Goal: Task Accomplishment & Management: Use online tool/utility

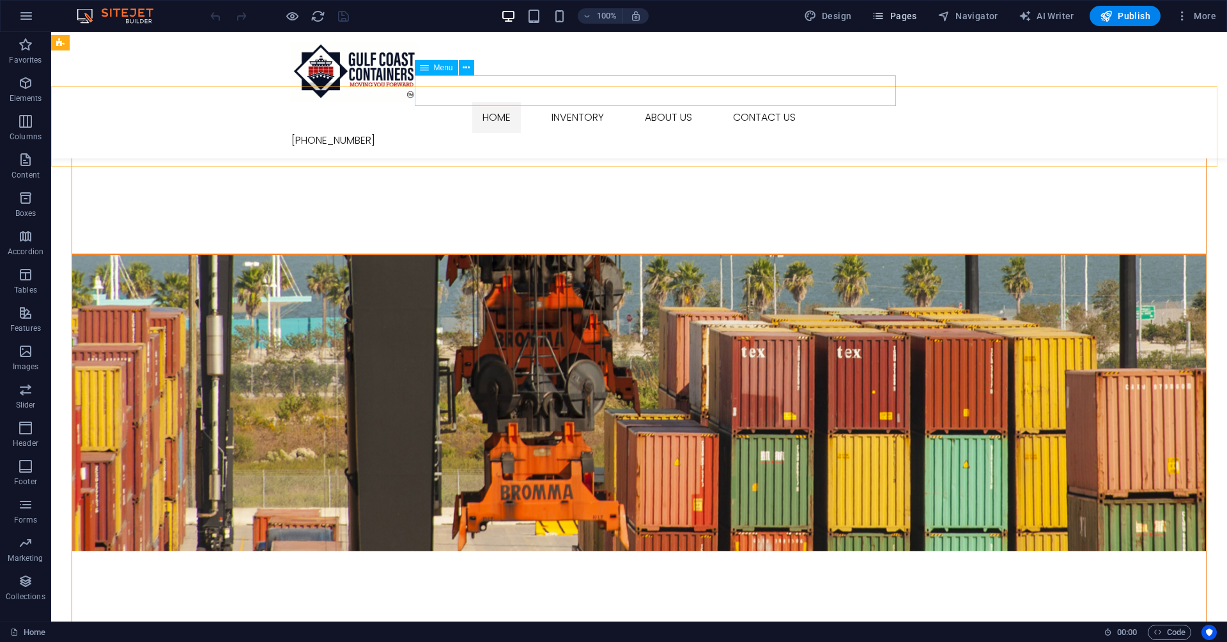
scroll to position [511, 0]
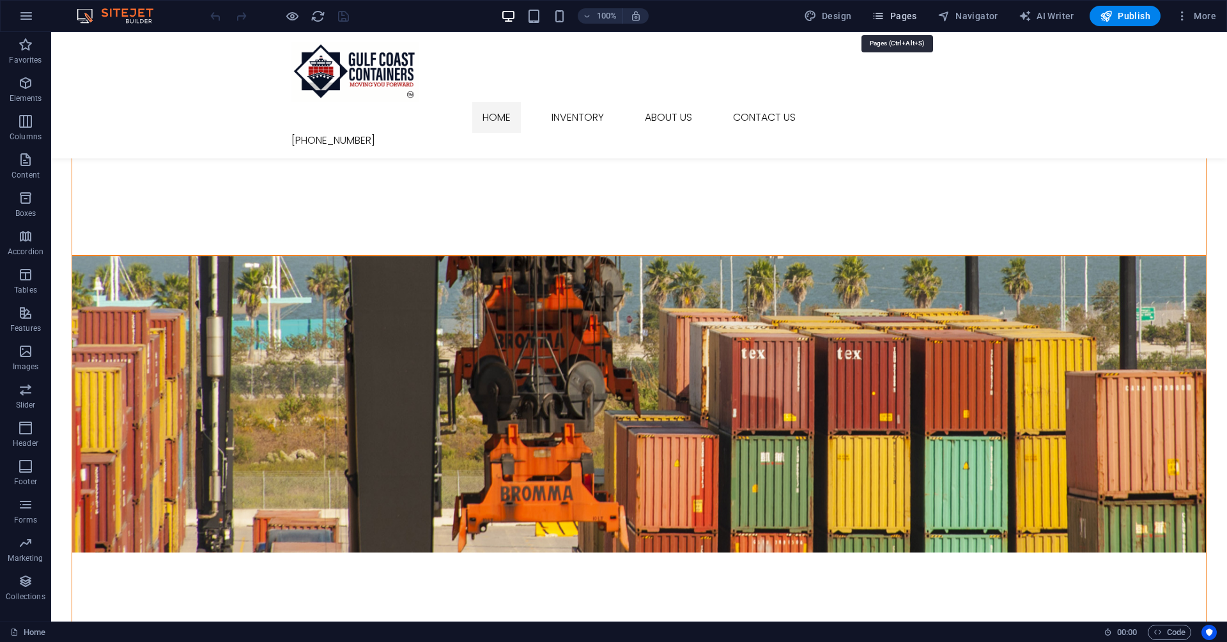
click at [901, 18] on span "Pages" at bounding box center [894, 16] width 45 height 13
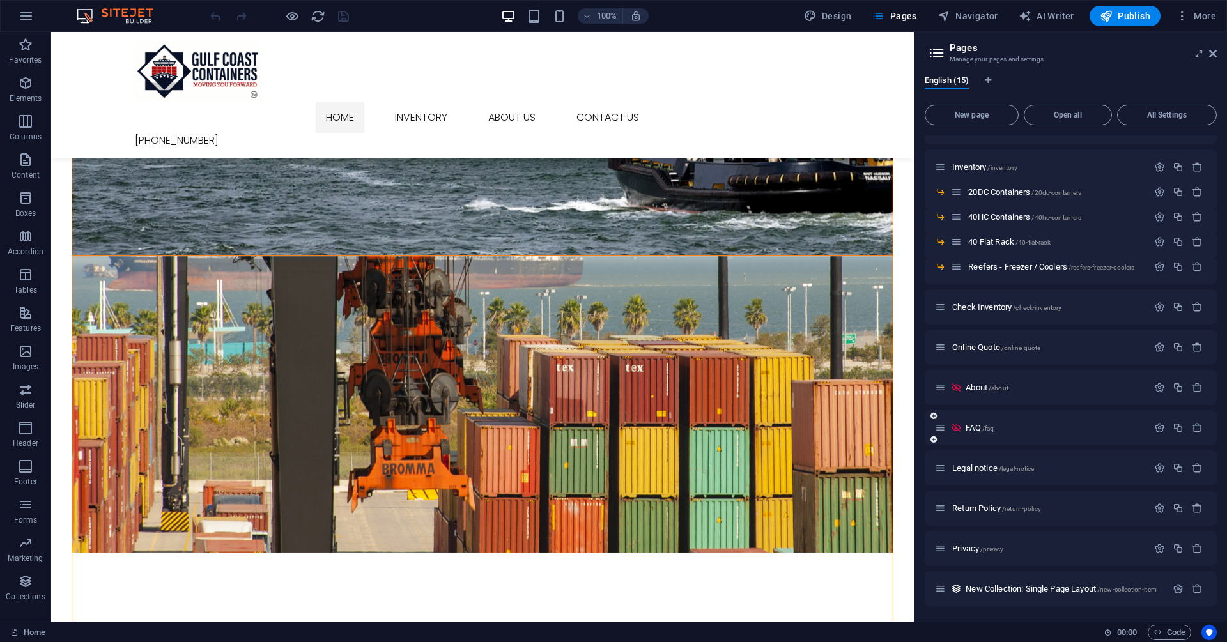
scroll to position [0, 0]
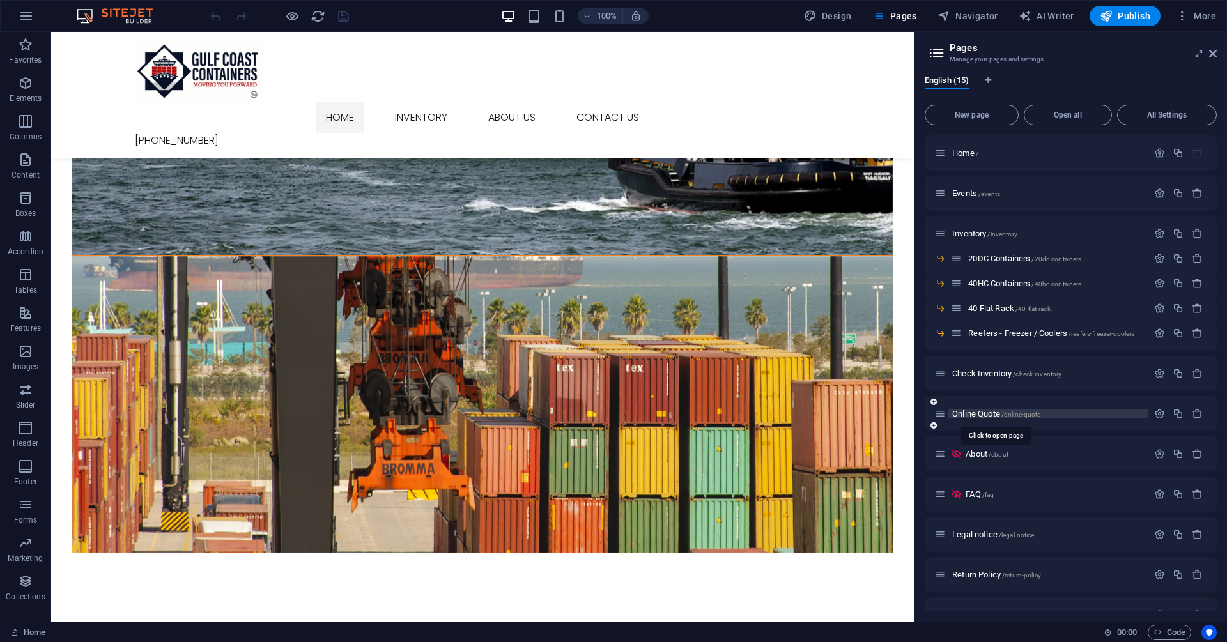
click at [973, 413] on span "Online Quote /online-quote" at bounding box center [996, 414] width 88 height 10
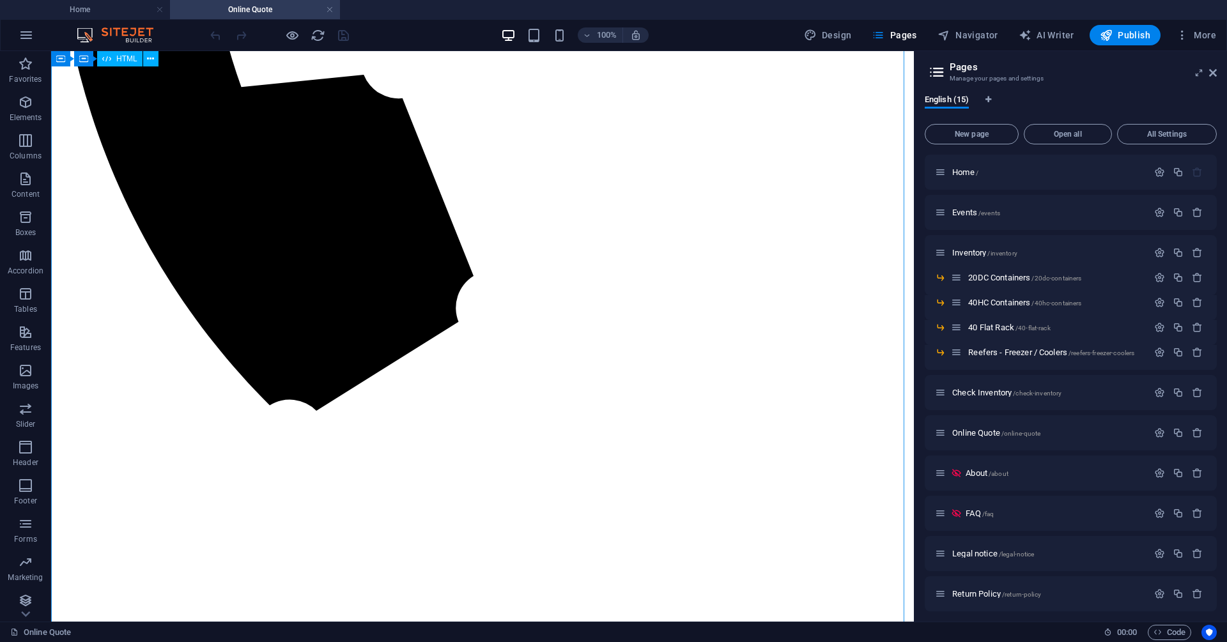
scroll to position [819, 0]
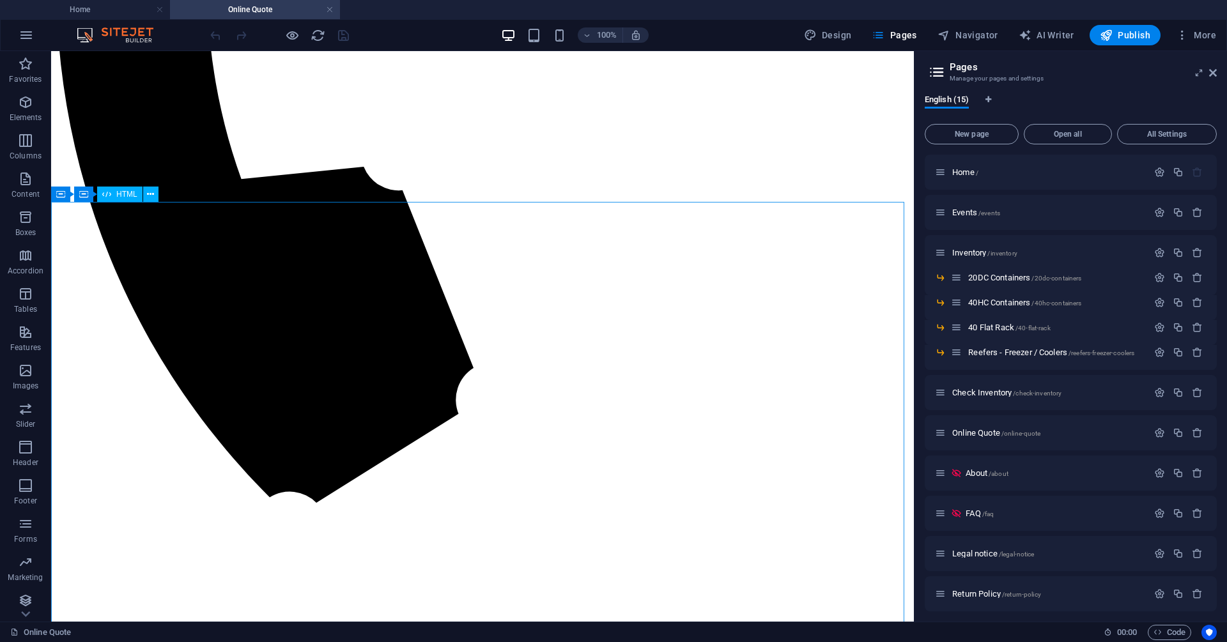
click at [124, 196] on span "HTML" at bounding box center [126, 194] width 21 height 8
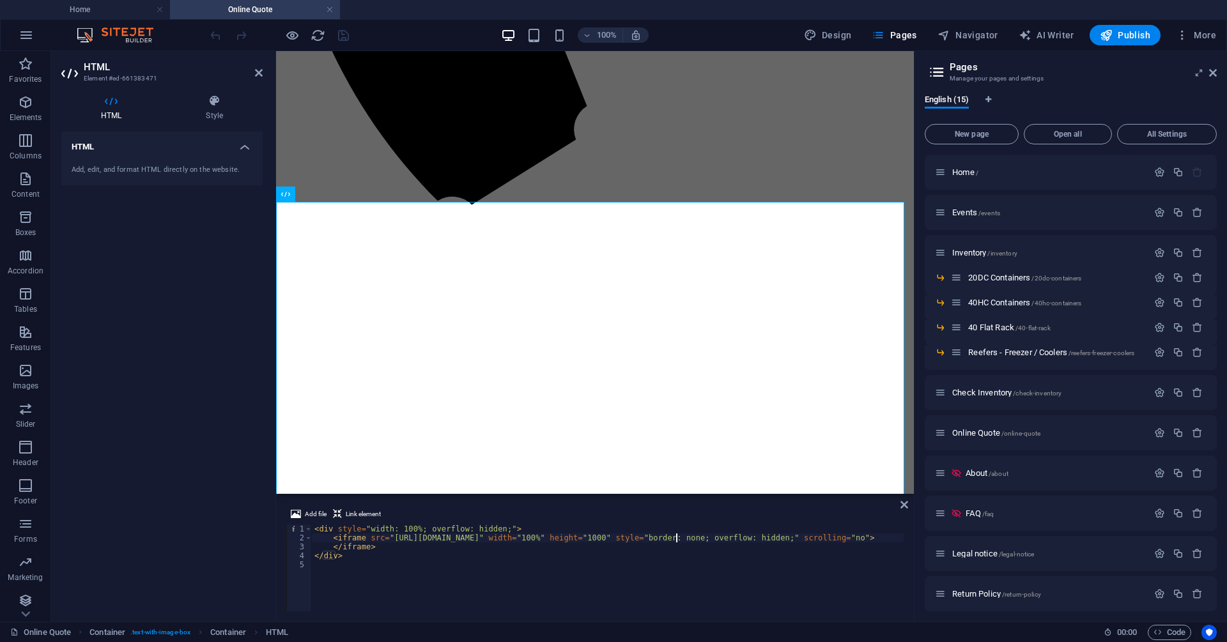
click at [677, 537] on div "< div style = "width: 100%; overflow: hidden;" > < iframe src = "https://invent…" at bounding box center [622, 576] width 621 height 102
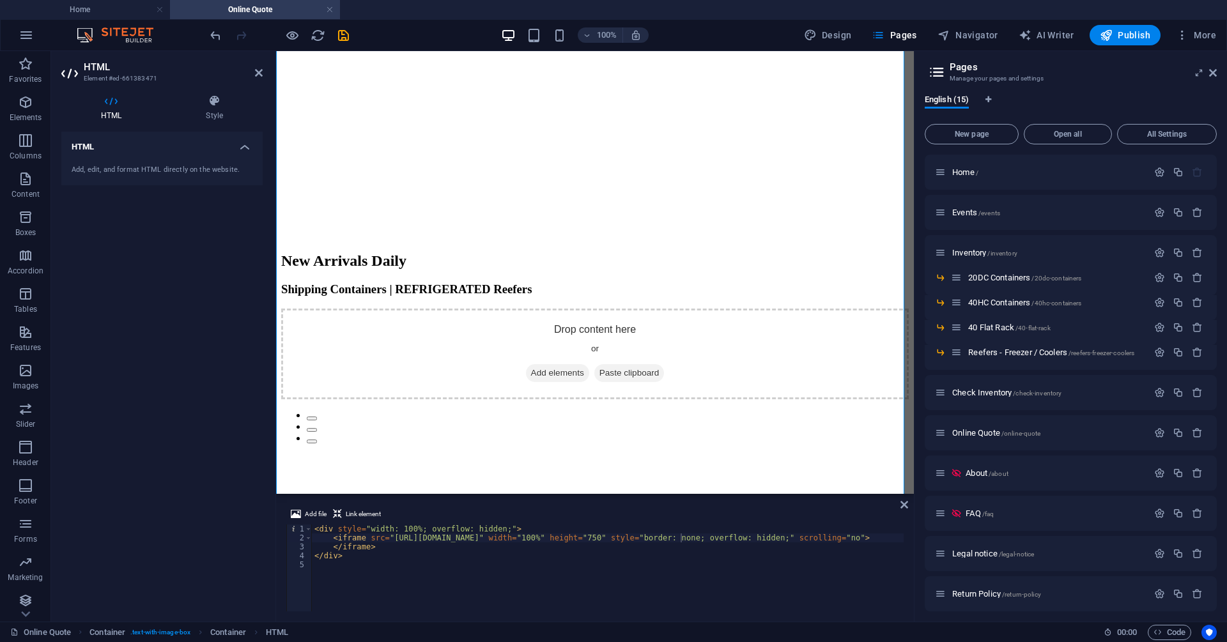
scroll to position [1107, 0]
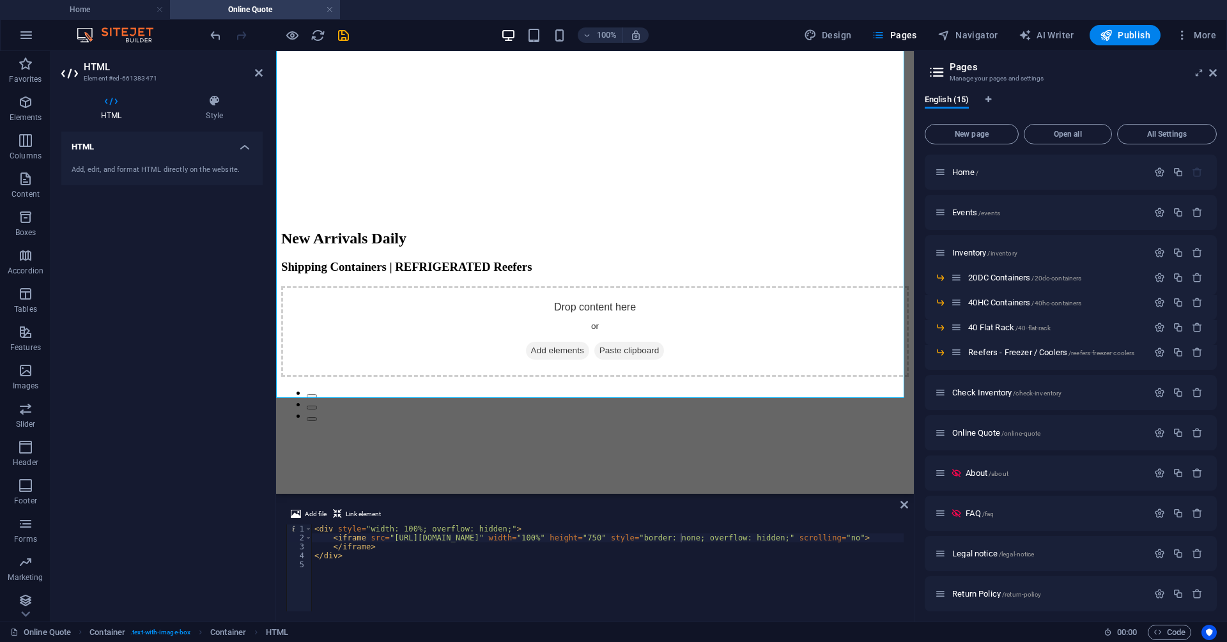
click at [671, 539] on div "< div style = "width: 100%; overflow: hidden;" > < iframe src = "https://invent…" at bounding box center [620, 576] width 617 height 102
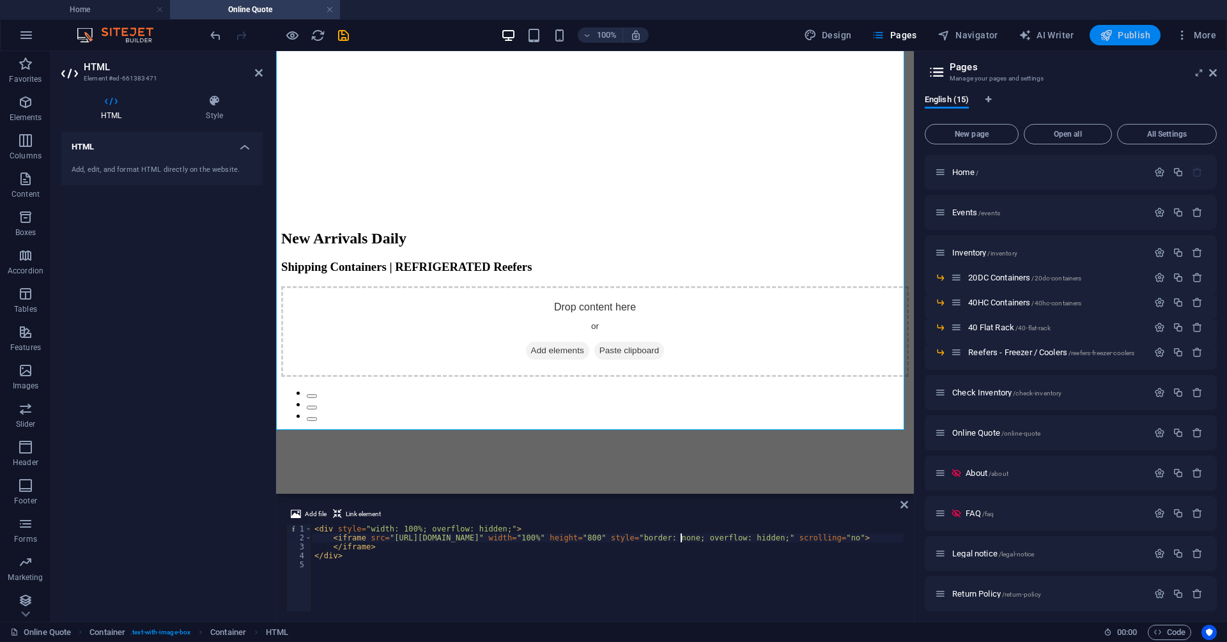
type textarea "<iframe src="[URL][DOMAIN_NAME]" width="100%" height="800" style="border: none;…"
click at [1133, 29] on span "Publish" at bounding box center [1125, 35] width 50 height 13
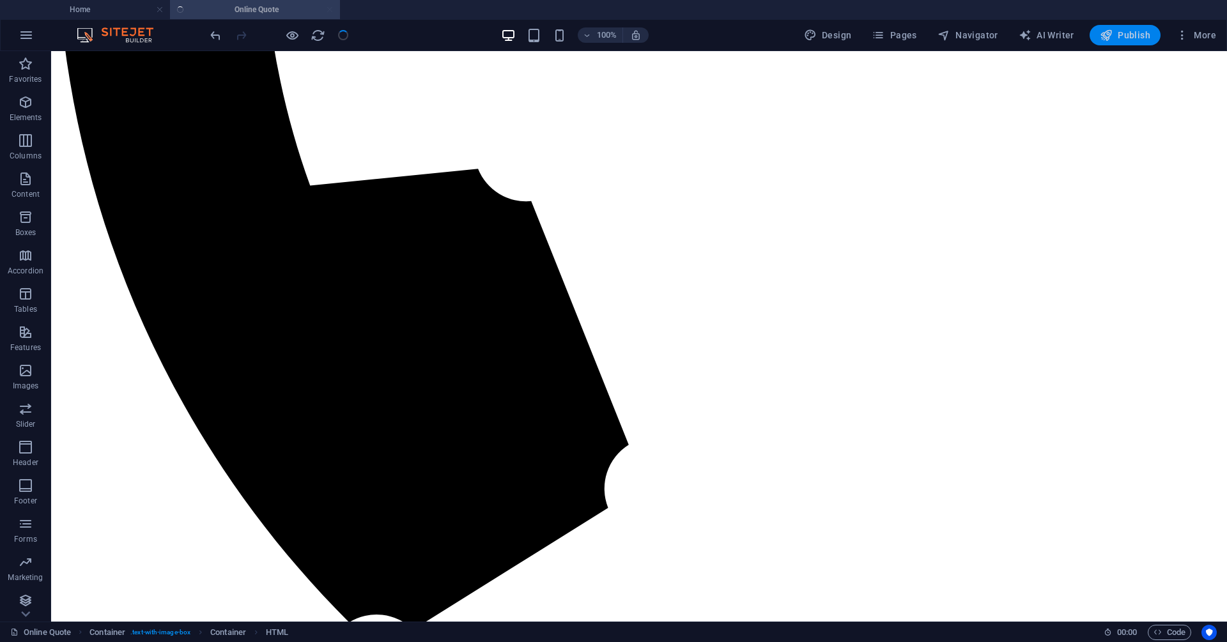
scroll to position [1011, 0]
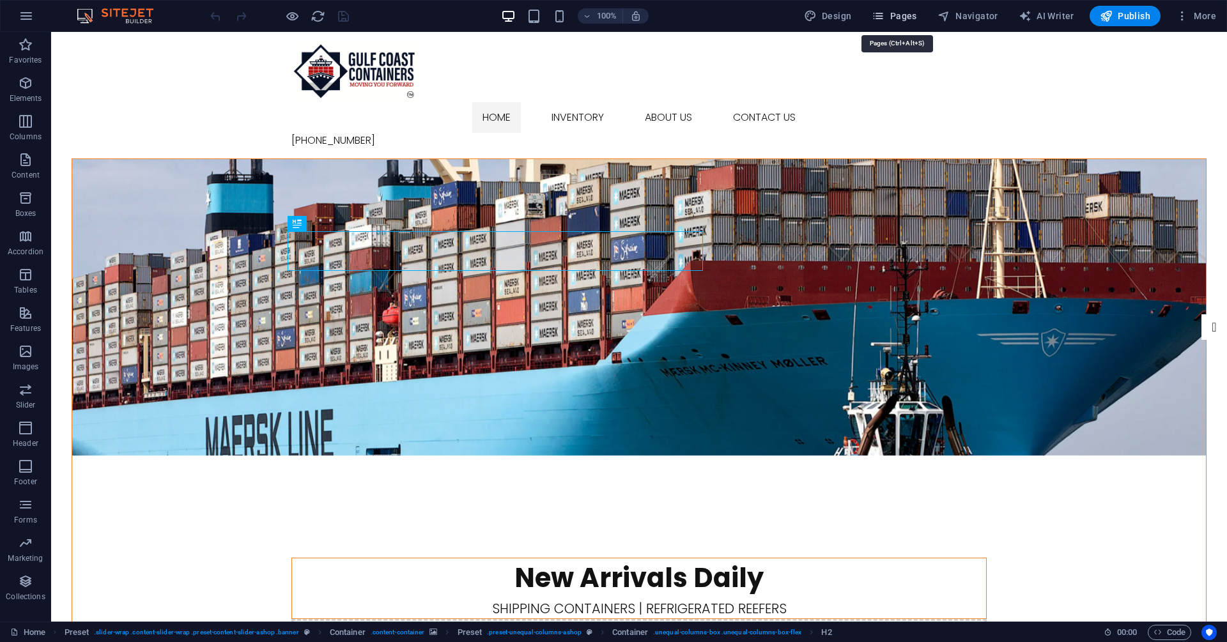
click at [892, 19] on span "Pages" at bounding box center [894, 16] width 45 height 13
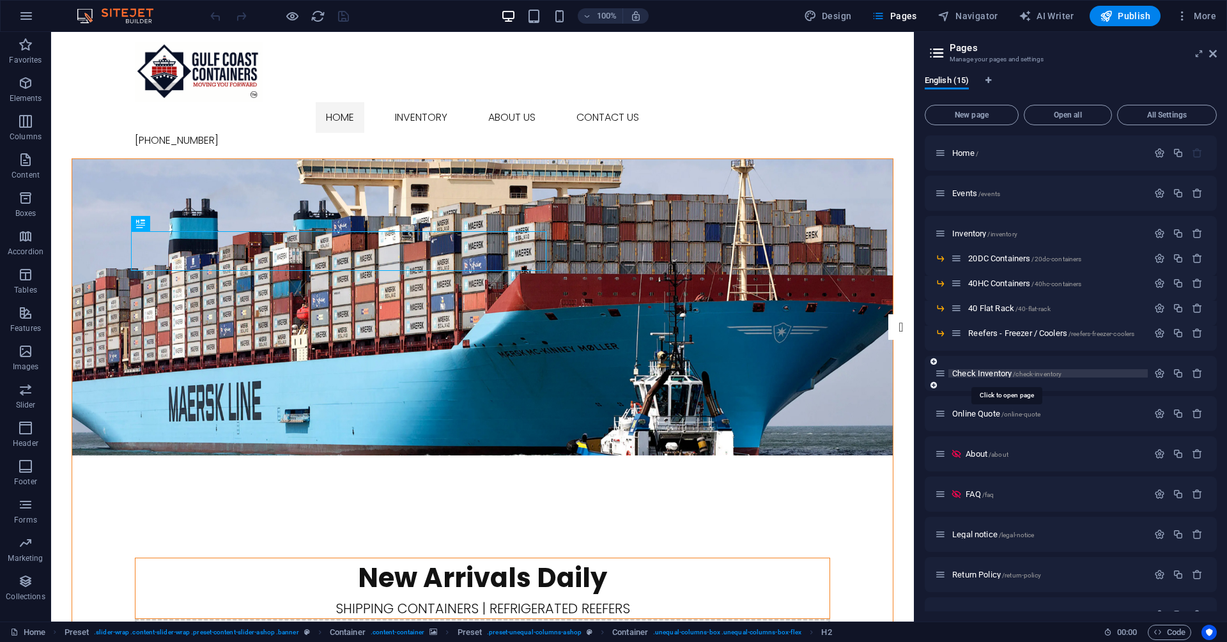
click at [1023, 371] on span "/check-inventory" at bounding box center [1037, 374] width 49 height 7
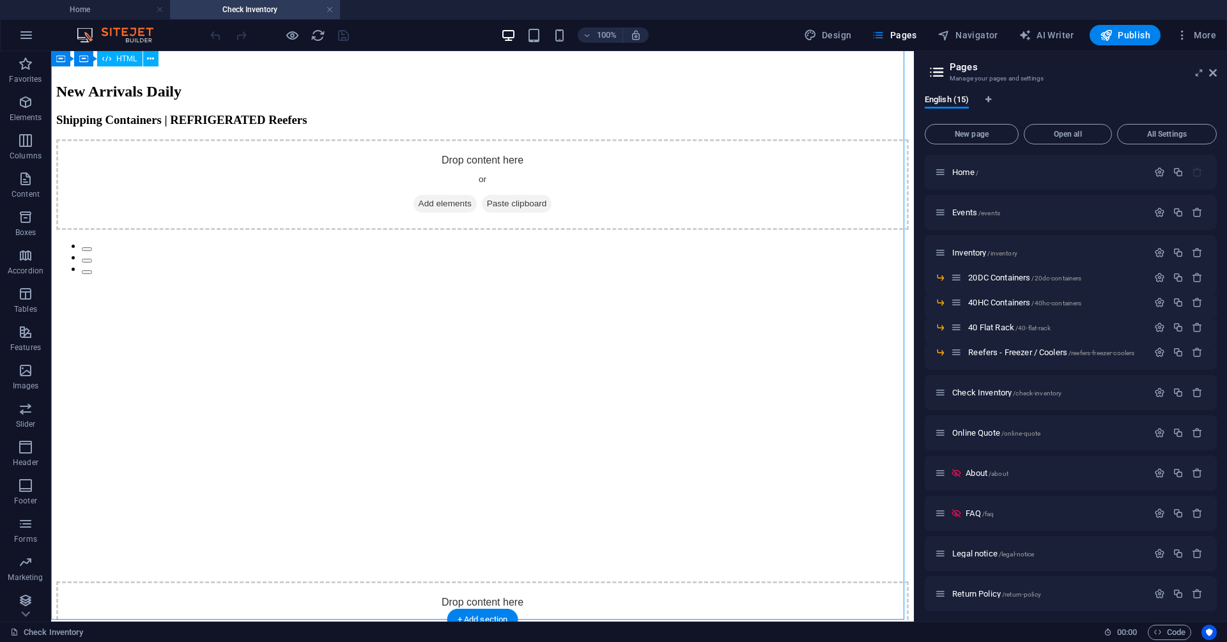
scroll to position [1470, 0]
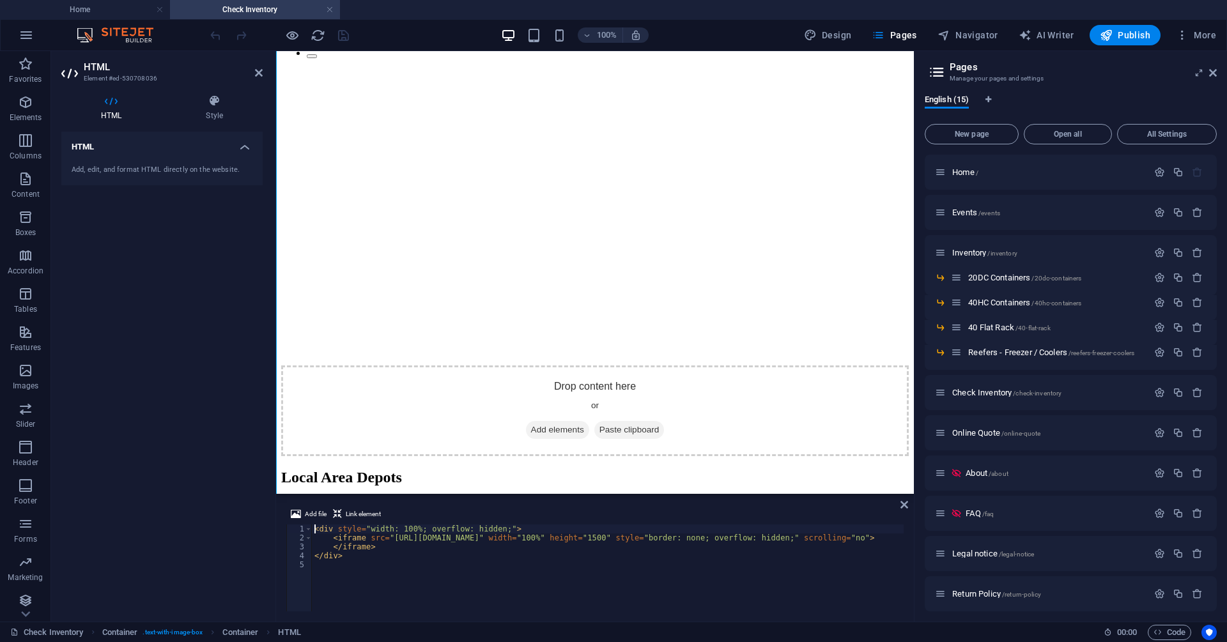
scroll to position [1451, 0]
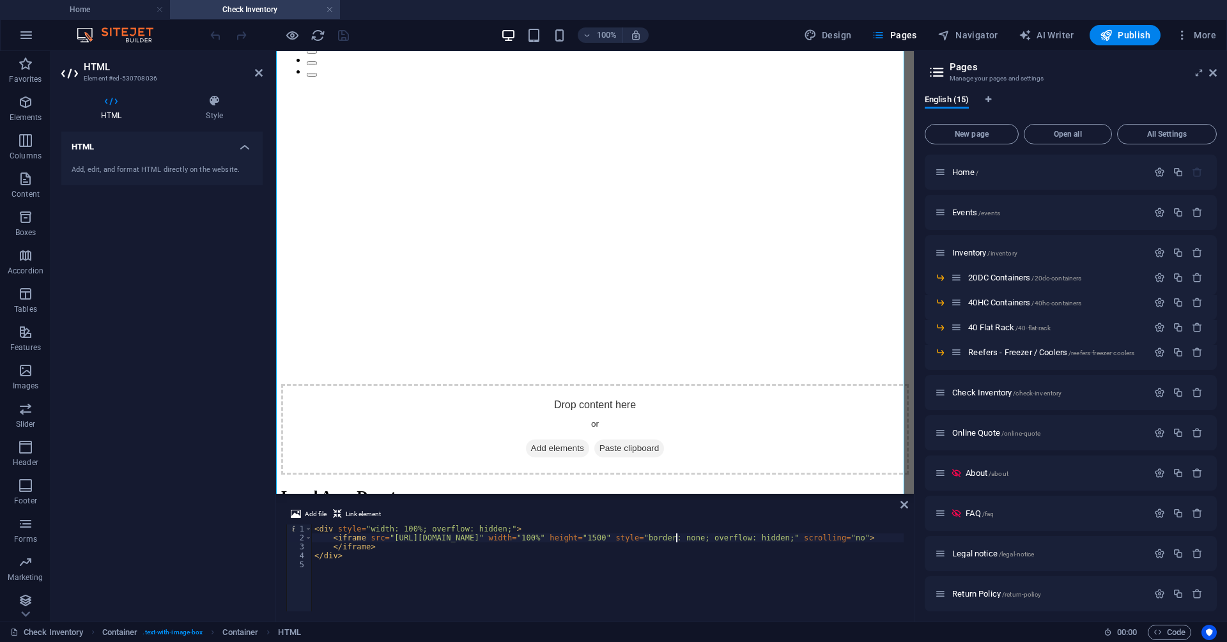
click at [677, 537] on div "< div style = "width: 100%; overflow: hidden;" > < iframe src = "https://invent…" at bounding box center [622, 576] width 621 height 102
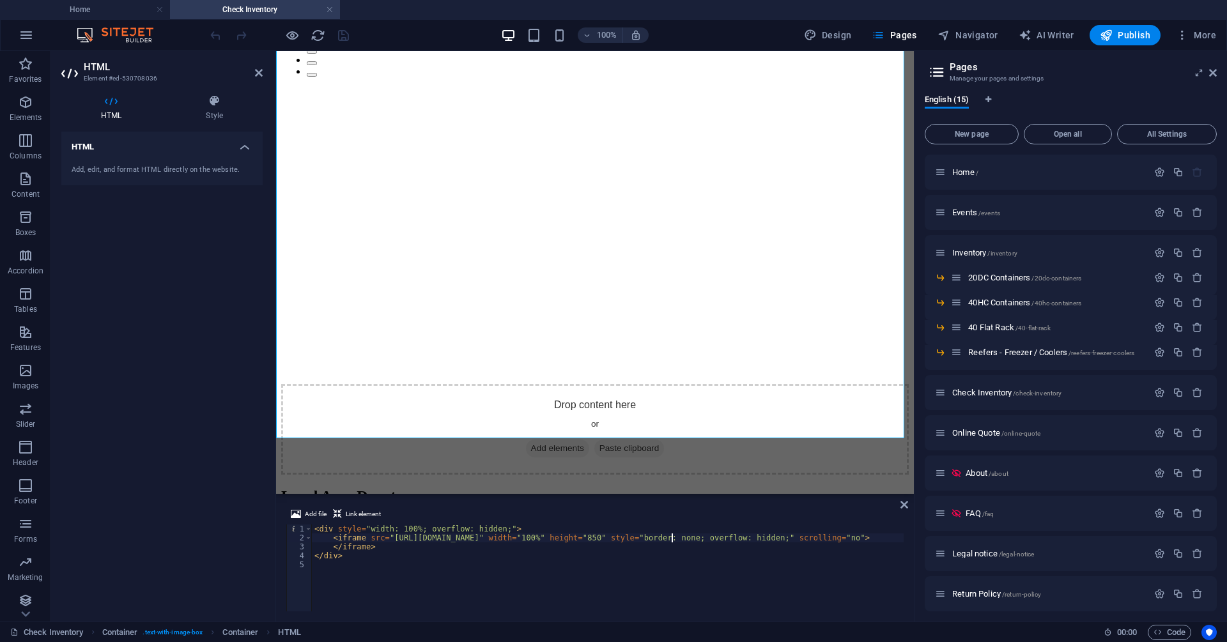
click at [673, 539] on div "< div style = "width: 100%; overflow: hidden;" > < iframe src = "[URL][DOMAIN_N…" at bounding box center [620, 576] width 617 height 102
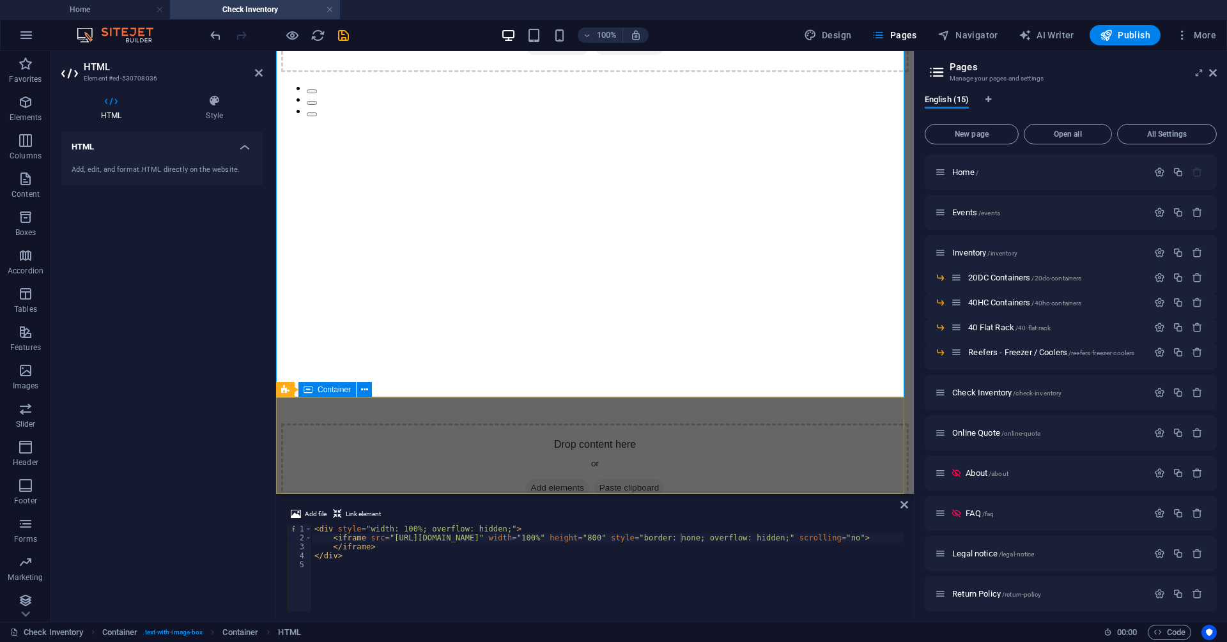
scroll to position [1460, 0]
click at [672, 537] on div "< div style = "width: 100%; overflow: hidden;" > < iframe src = "[URL][DOMAIN_N…" at bounding box center [620, 576] width 617 height 102
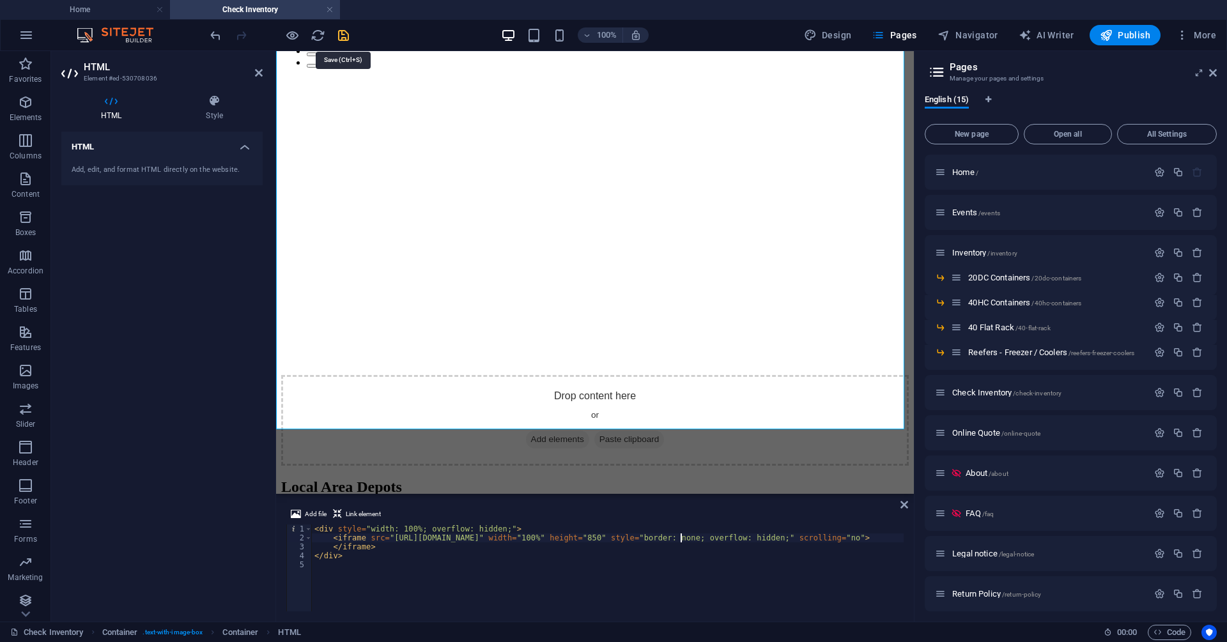
type textarea "<iframe src="[URL][DOMAIN_NAME]" width="100%" height="850" style="border: none;…"
click at [341, 38] on icon "save" at bounding box center [343, 35] width 15 height 15
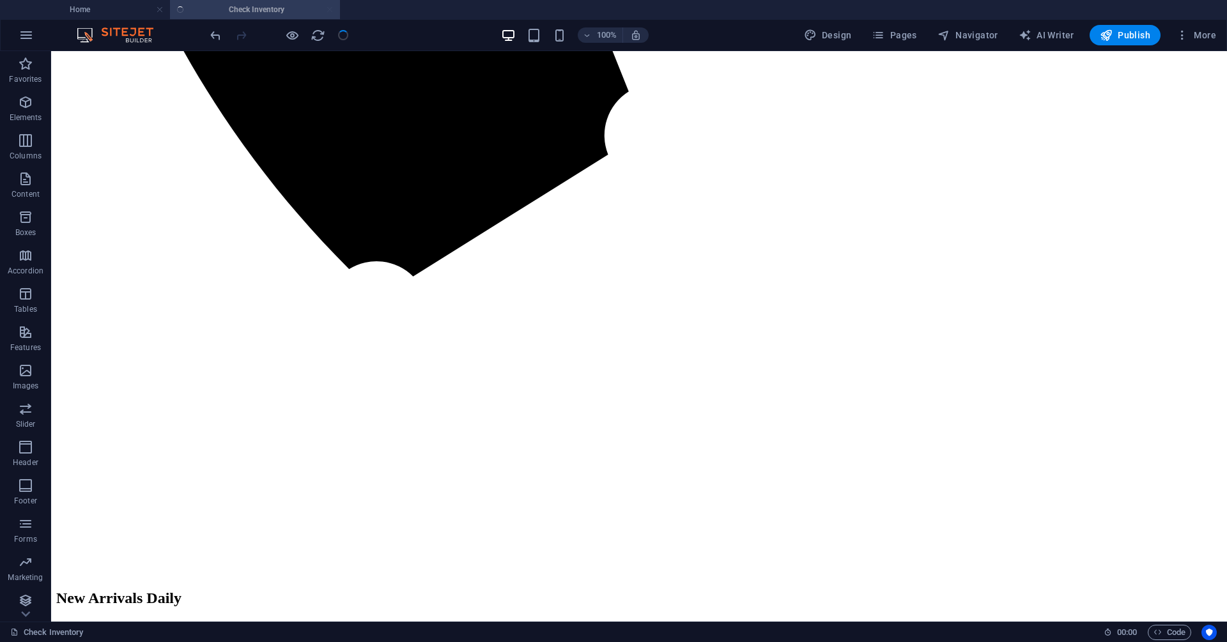
scroll to position [1382, 0]
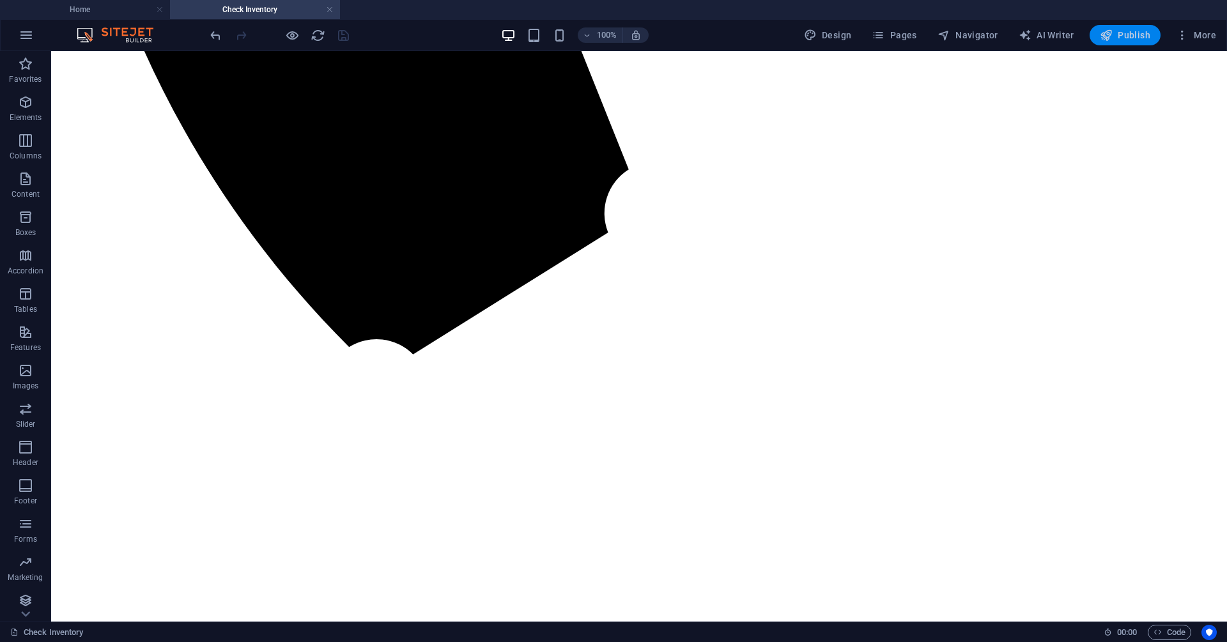
click at [1116, 35] on span "Publish" at bounding box center [1125, 35] width 50 height 13
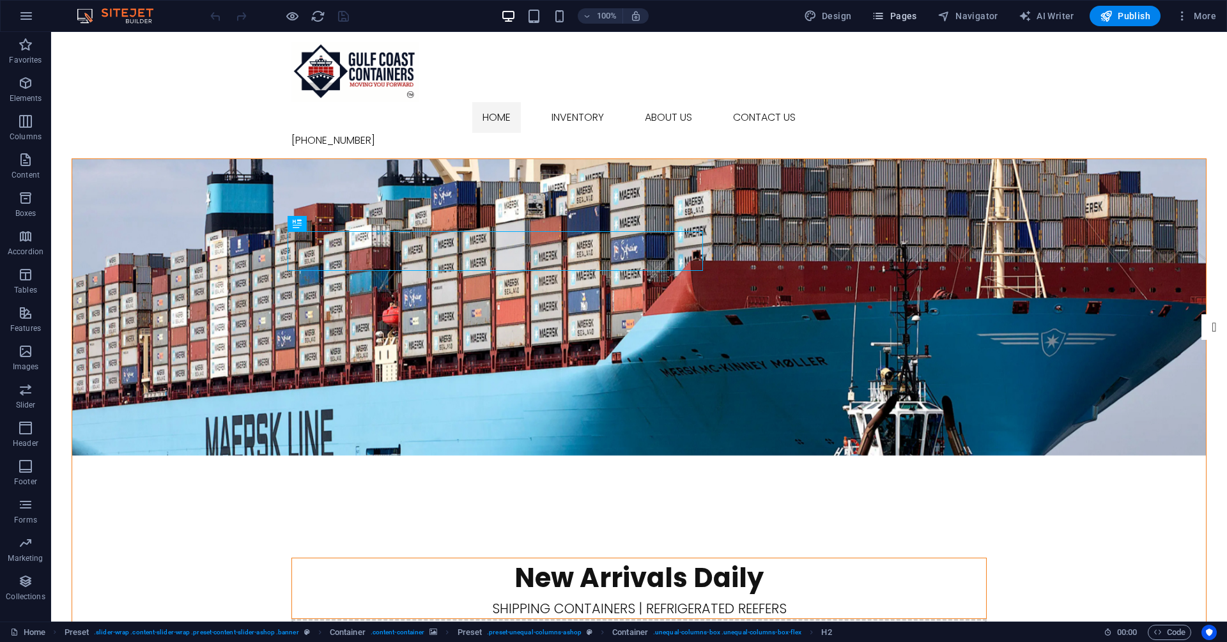
click at [908, 14] on span "Pages" at bounding box center [894, 16] width 45 height 13
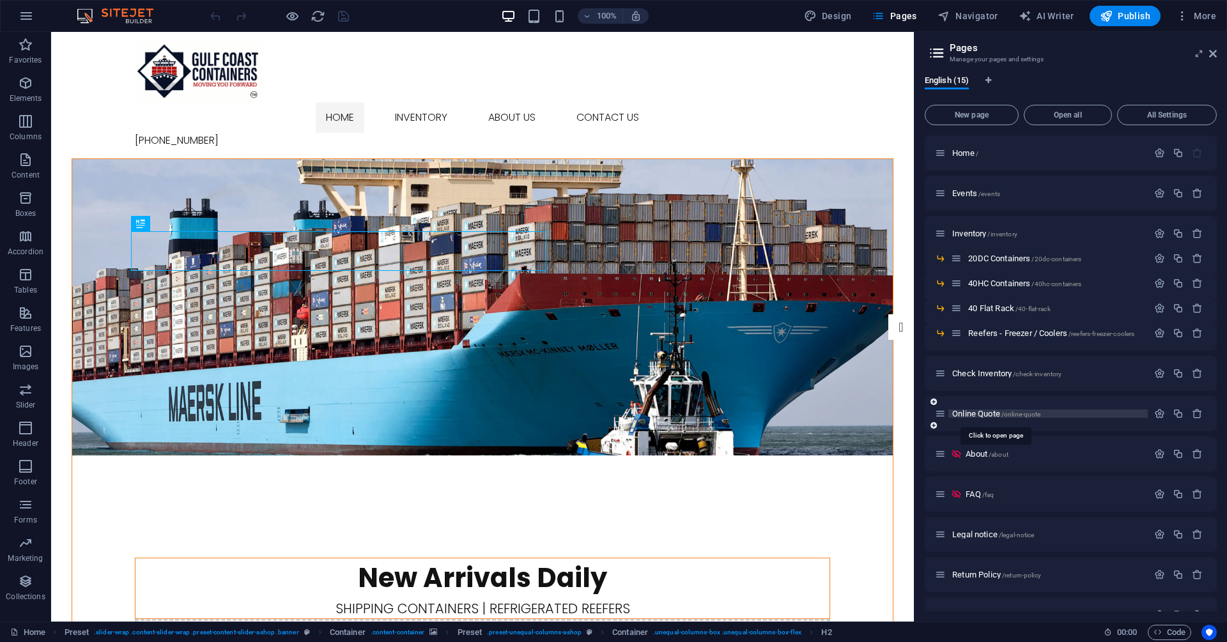
click at [1001, 413] on span "Online Quote /online-quote" at bounding box center [996, 414] width 88 height 10
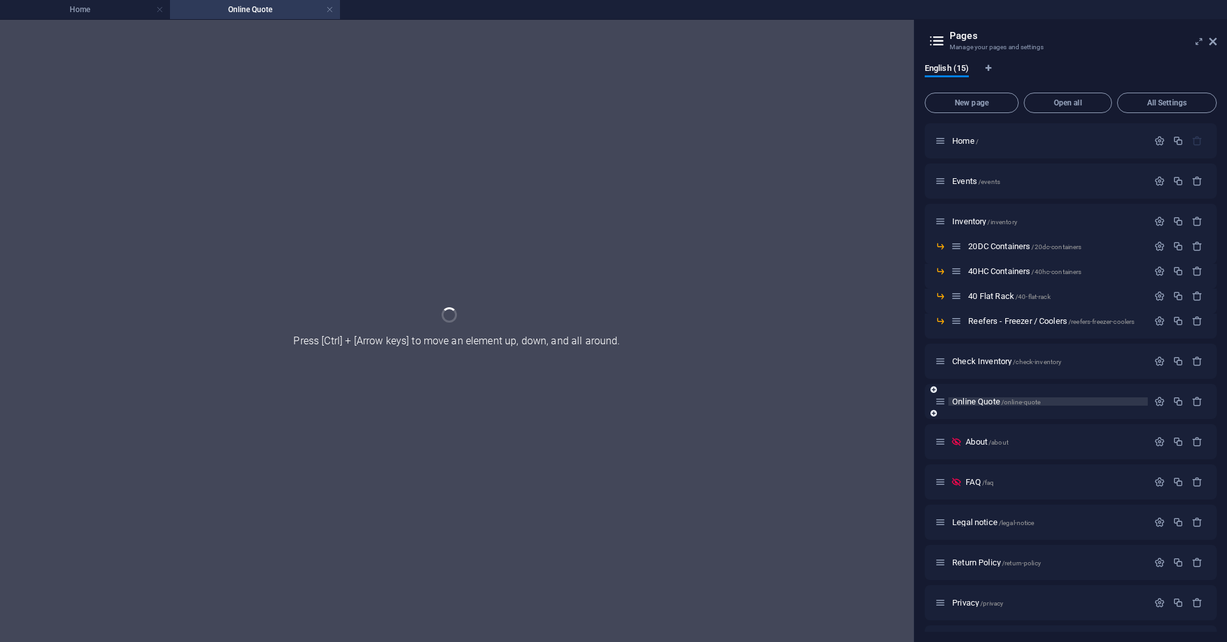
click at [1001, 413] on div "Online Quote /online-quote" at bounding box center [1071, 401] width 292 height 35
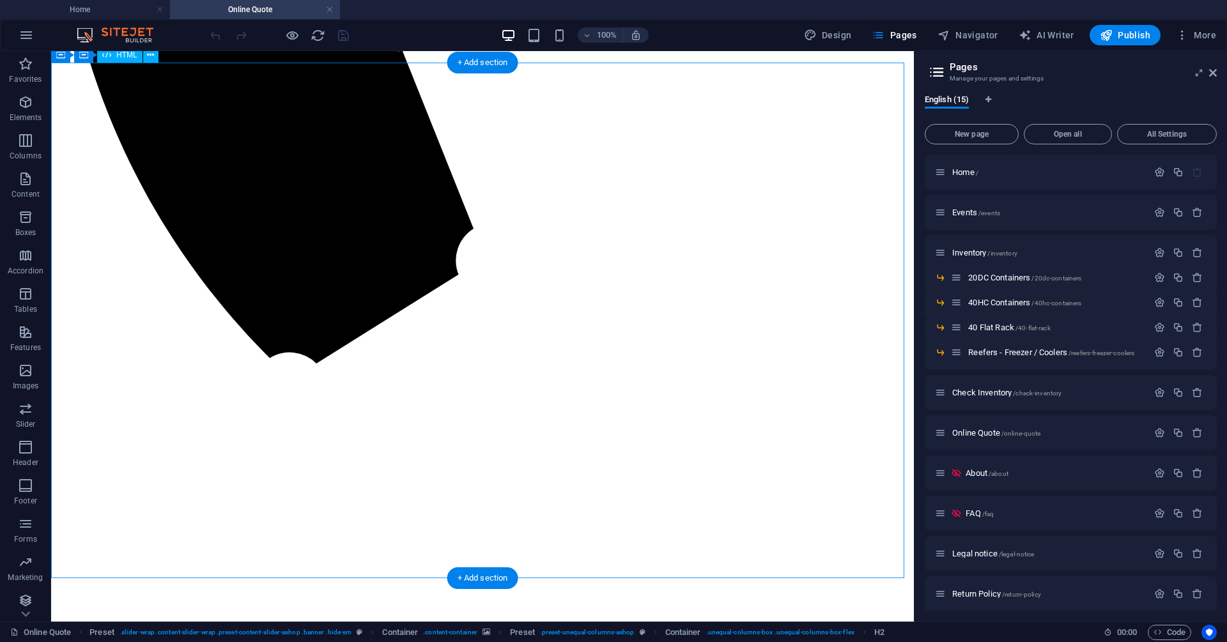
scroll to position [1011, 0]
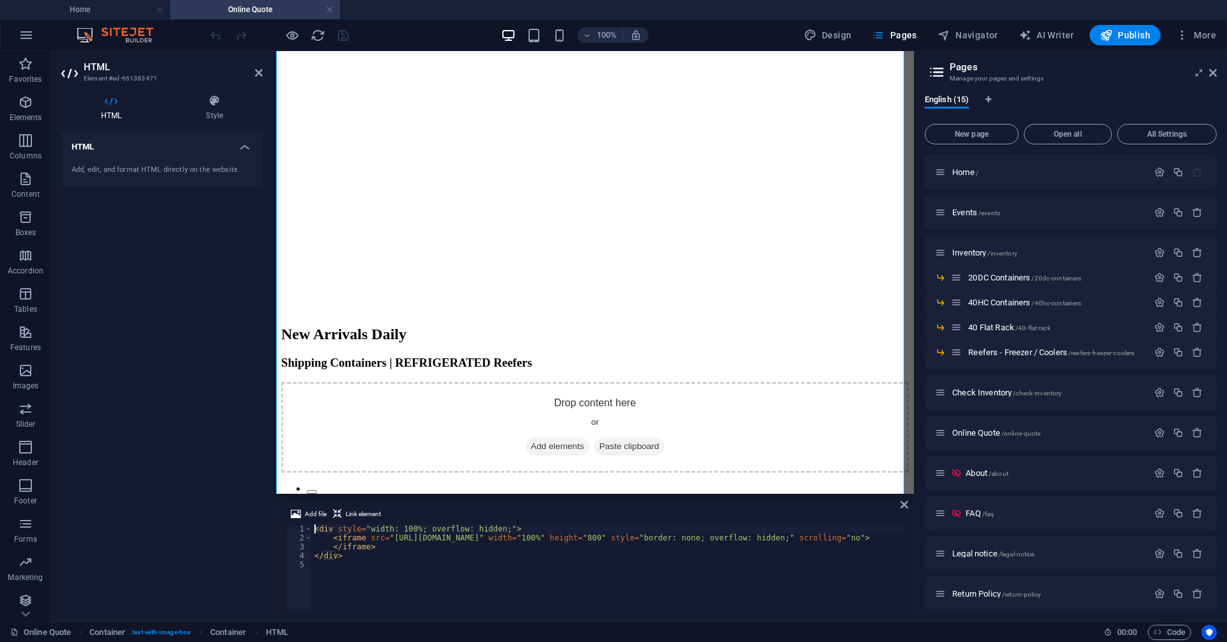
click at [672, 537] on div "< div style = "width: 100%; overflow: hidden;" > < iframe src = "[URL][DOMAIN_N…" at bounding box center [620, 576] width 617 height 102
type textarea "<iframe src="[URL][DOMAIN_NAME]" width="100%" height="1000" style="border: none…"
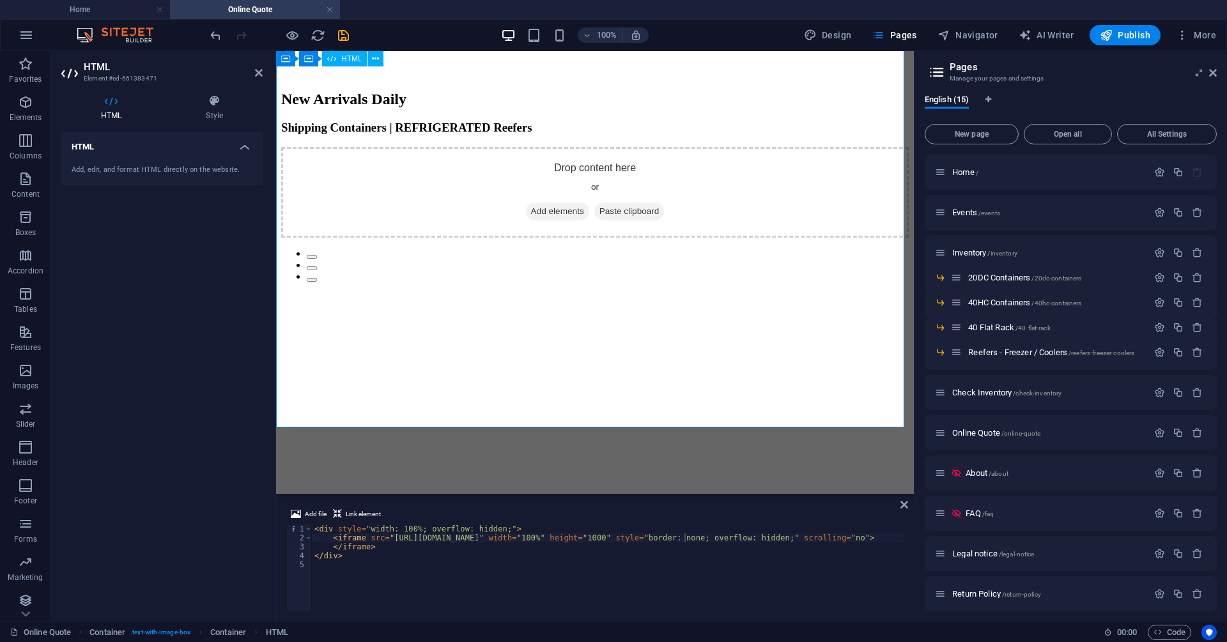
scroll to position [1266, 0]
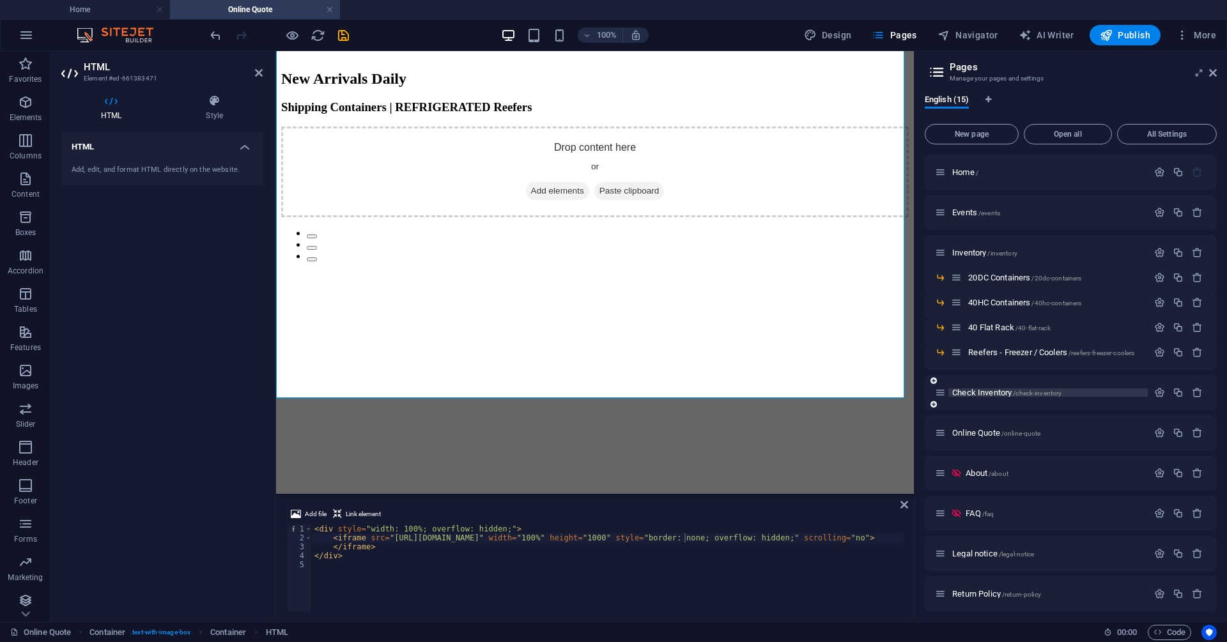
click at [1003, 394] on span "Check Inventory /check-inventory" at bounding box center [1006, 393] width 109 height 10
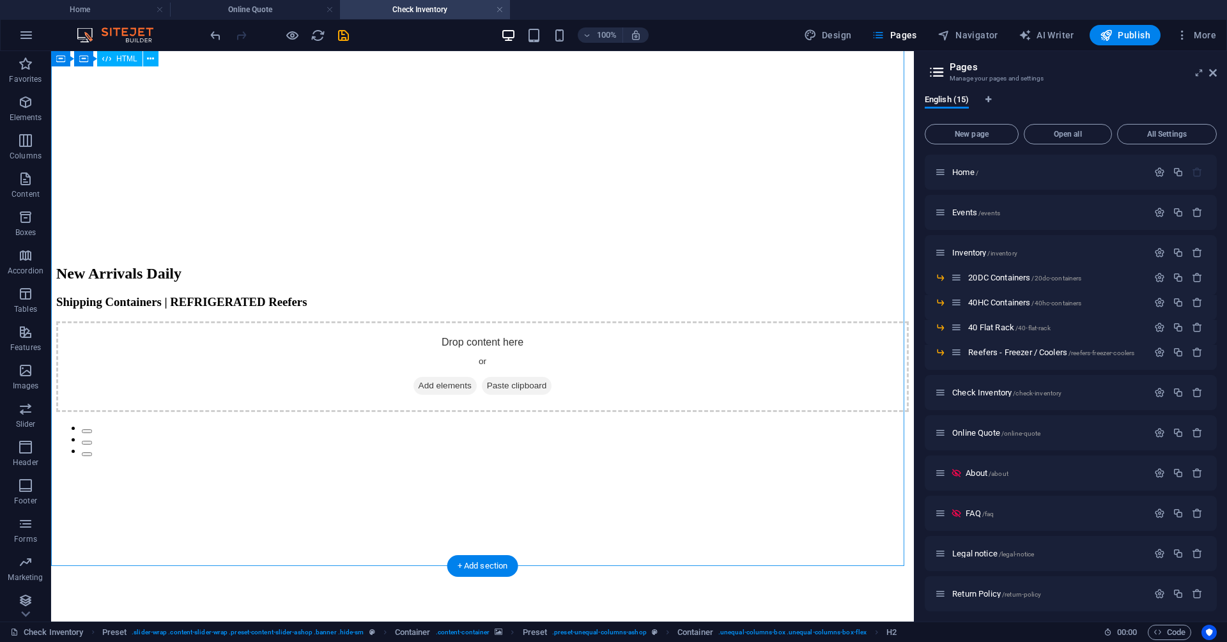
scroll to position [1382, 0]
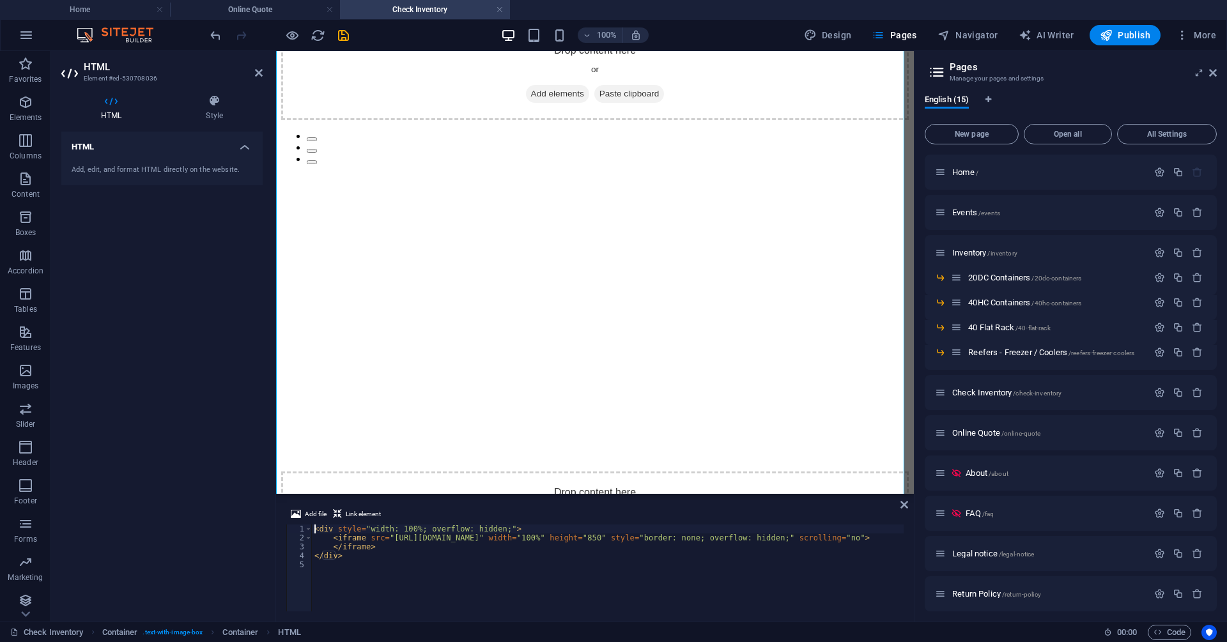
click at [672, 539] on div "< div style = "width: 100%; overflow: hidden;" > < iframe src = "[URL][DOMAIN_N…" at bounding box center [620, 576] width 617 height 102
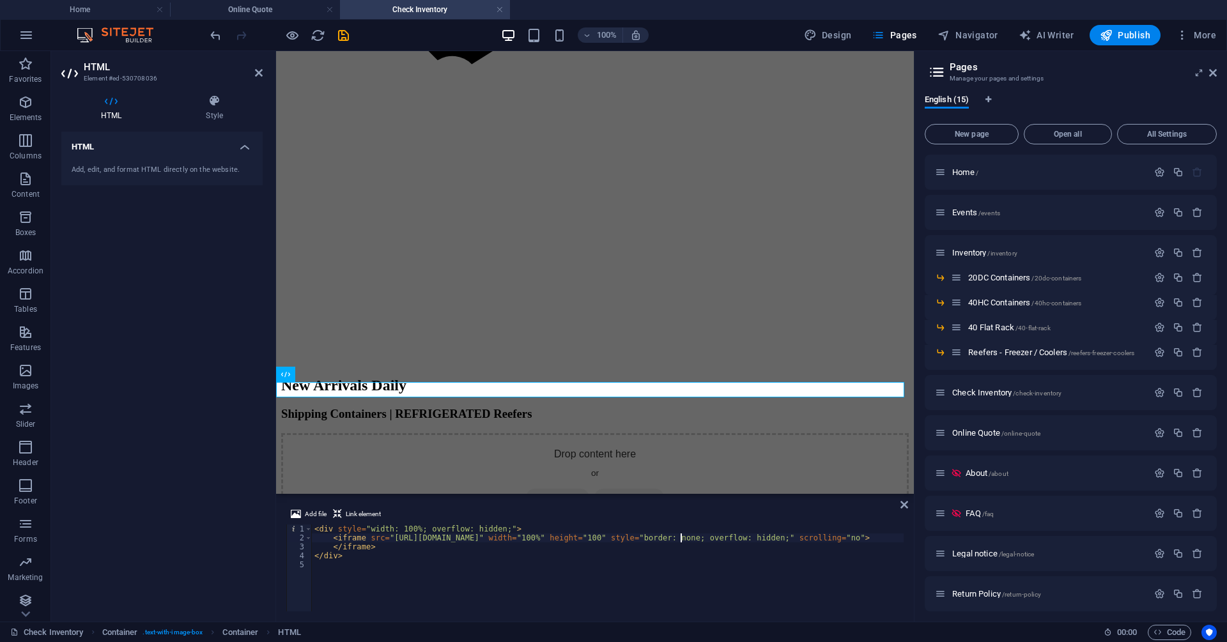
type textarea "<iframe src="[URL][DOMAIN_NAME]" width="100%" height="1000" style="border: none…"
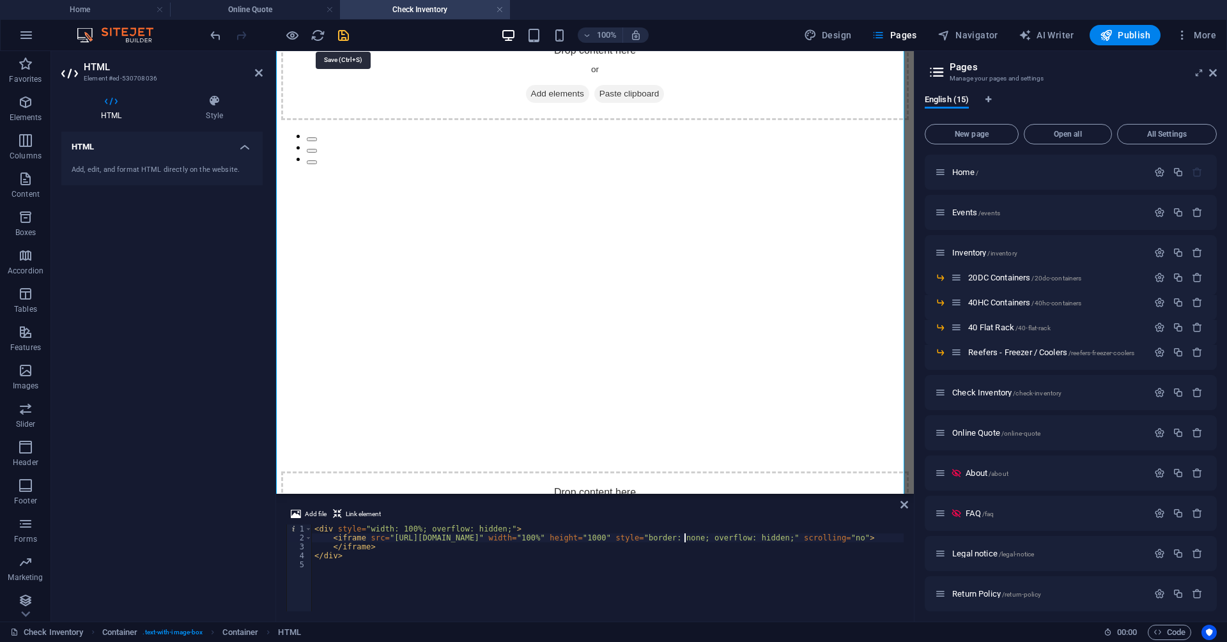
click at [337, 35] on icon "save" at bounding box center [343, 35] width 15 height 15
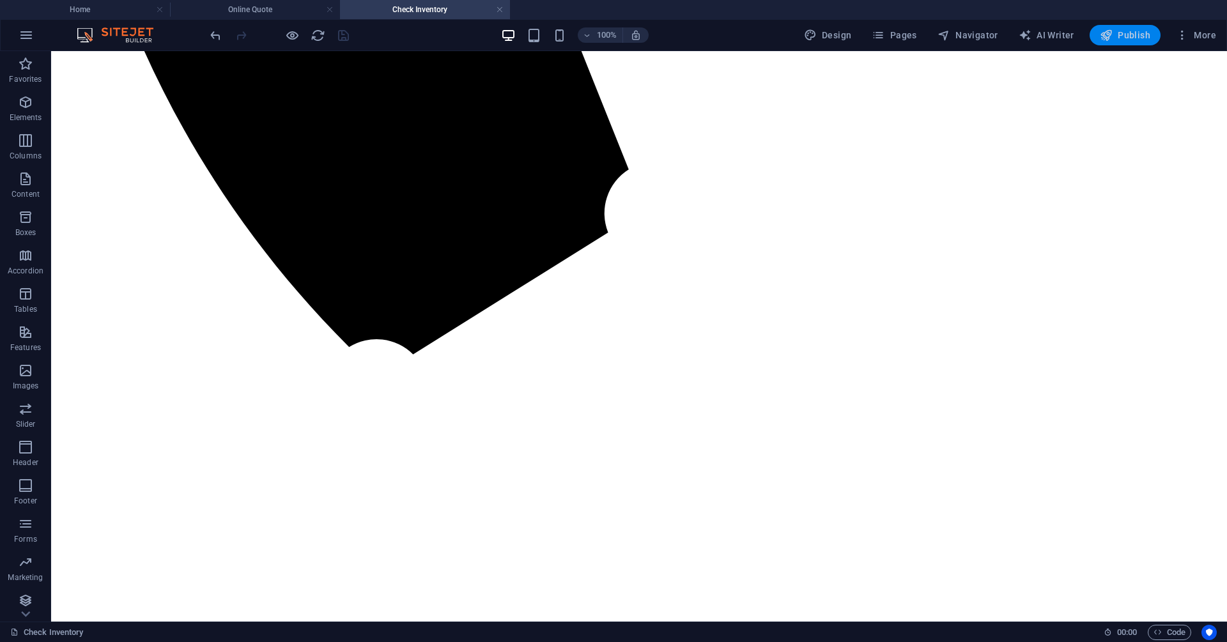
click at [1128, 31] on span "Publish" at bounding box center [1125, 35] width 50 height 13
